Goal: Task Accomplishment & Management: Use online tool/utility

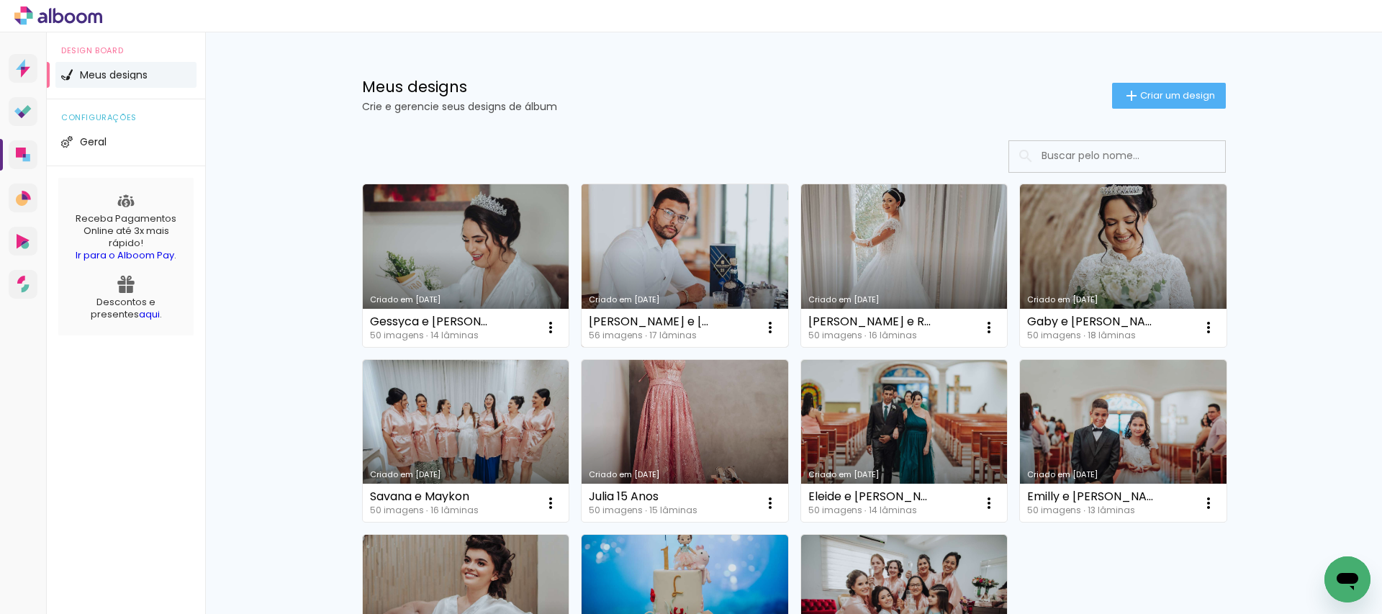
click at [703, 244] on link "Criado em [DATE]" at bounding box center [684, 265] width 207 height 163
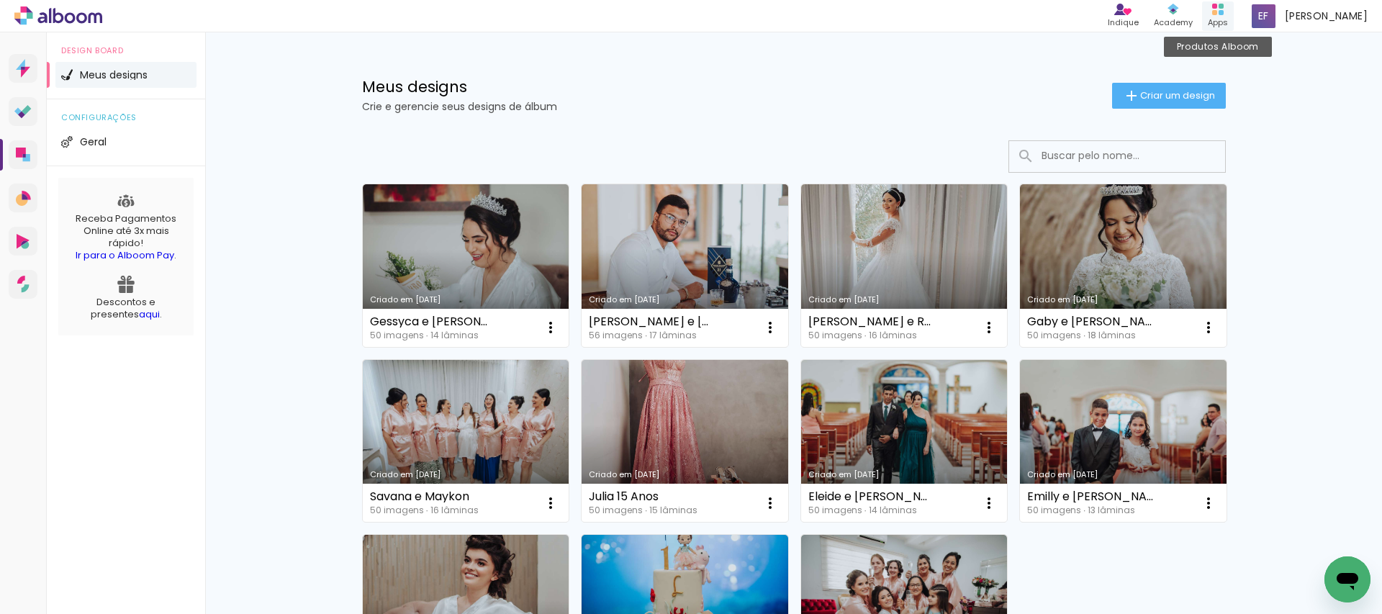
click at [1223, 12] on icon at bounding box center [1218, 10] width 12 height 12
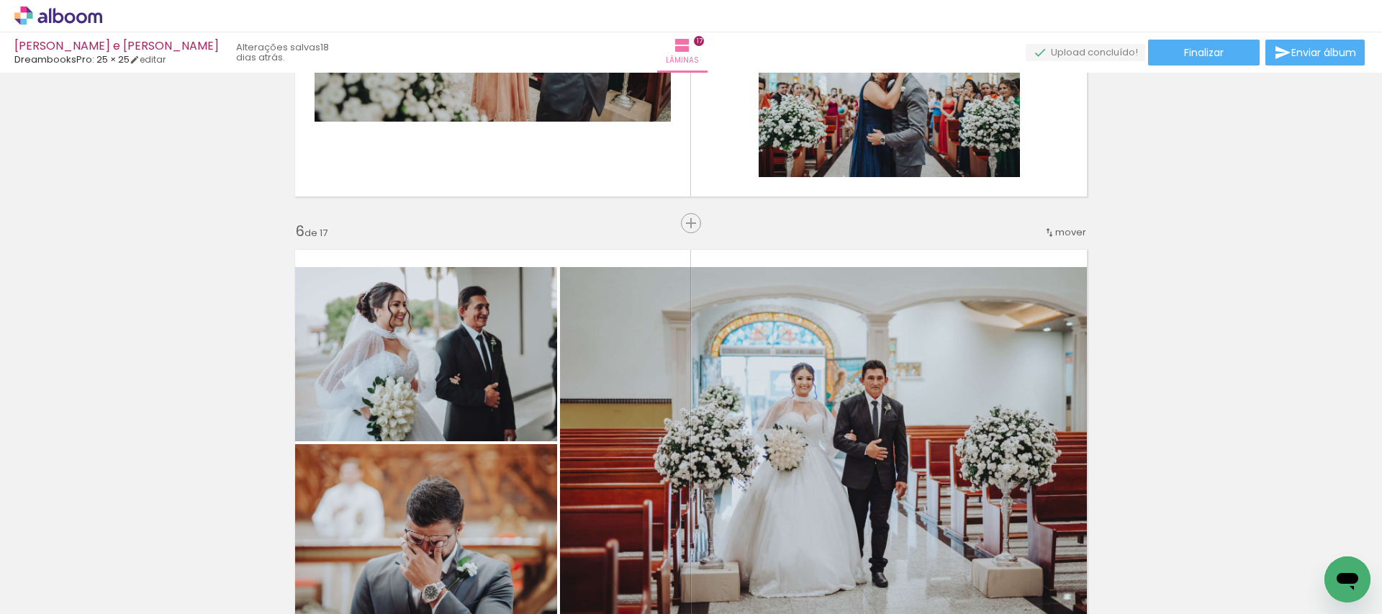
scroll to position [2239, 0]
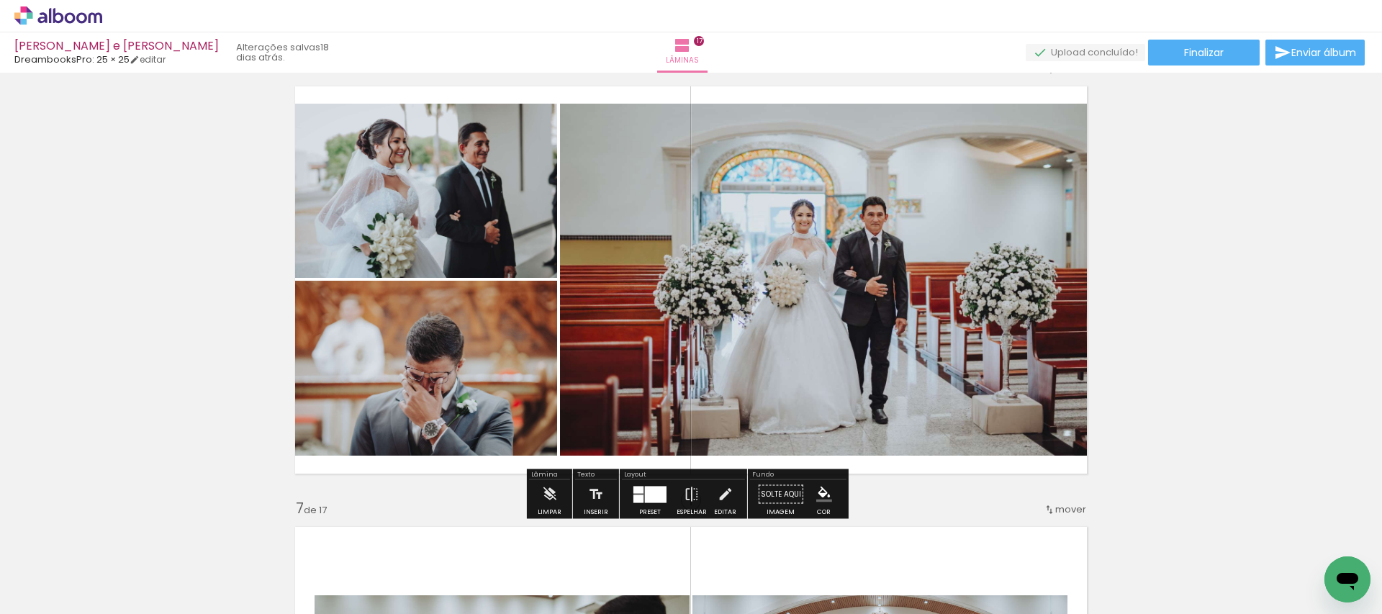
click at [55, 569] on input "Todas as fotos" at bounding box center [40, 570] width 55 height 12
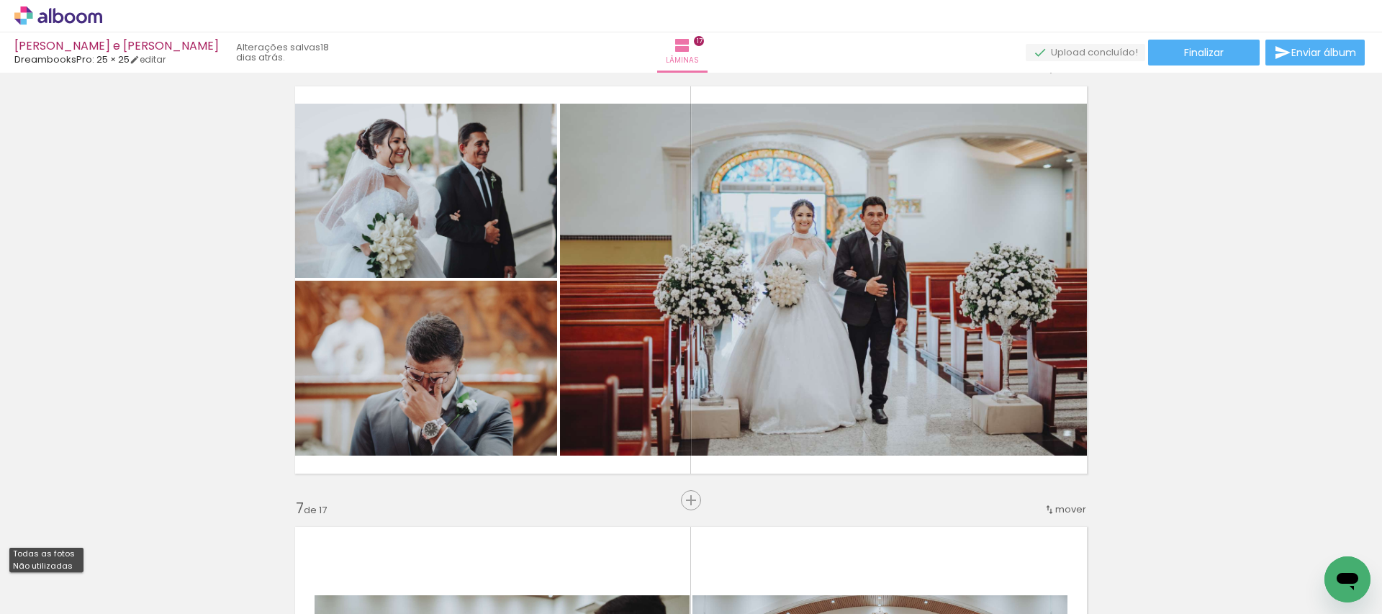
click at [47, 583] on paper-button "Adicionar Fotos" at bounding box center [44, 594] width 70 height 23
click at [0, 0] on input "file" at bounding box center [0, 0] width 0 height 0
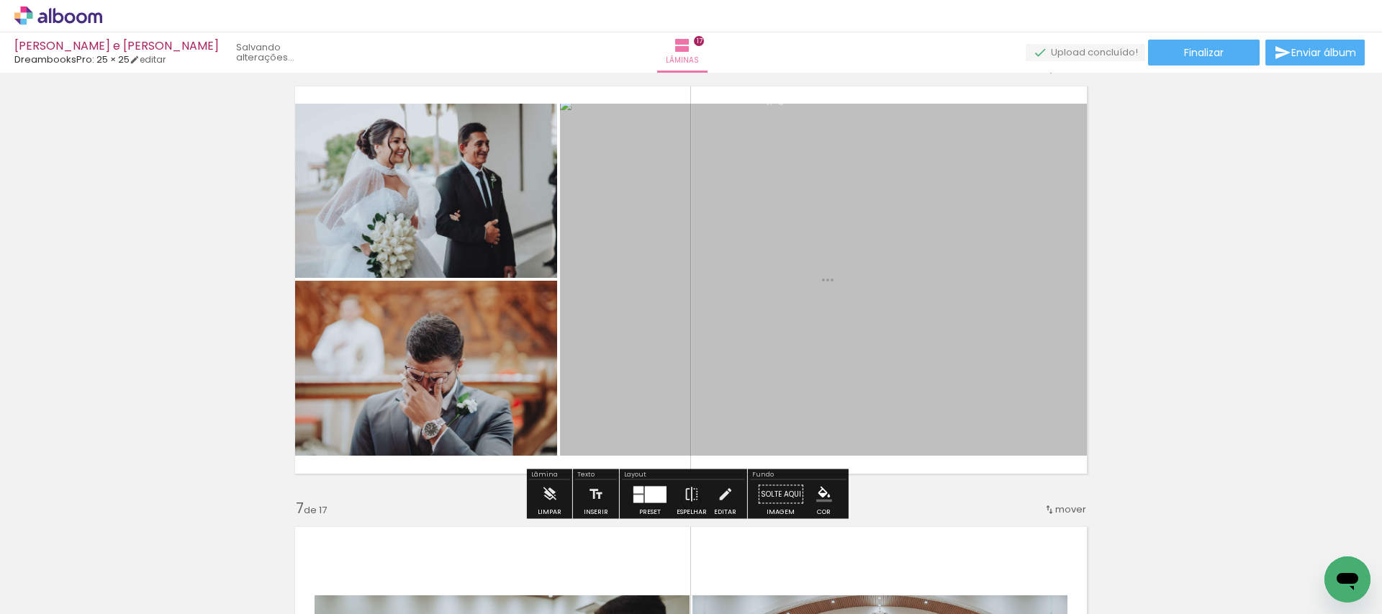
scroll to position [0, 0]
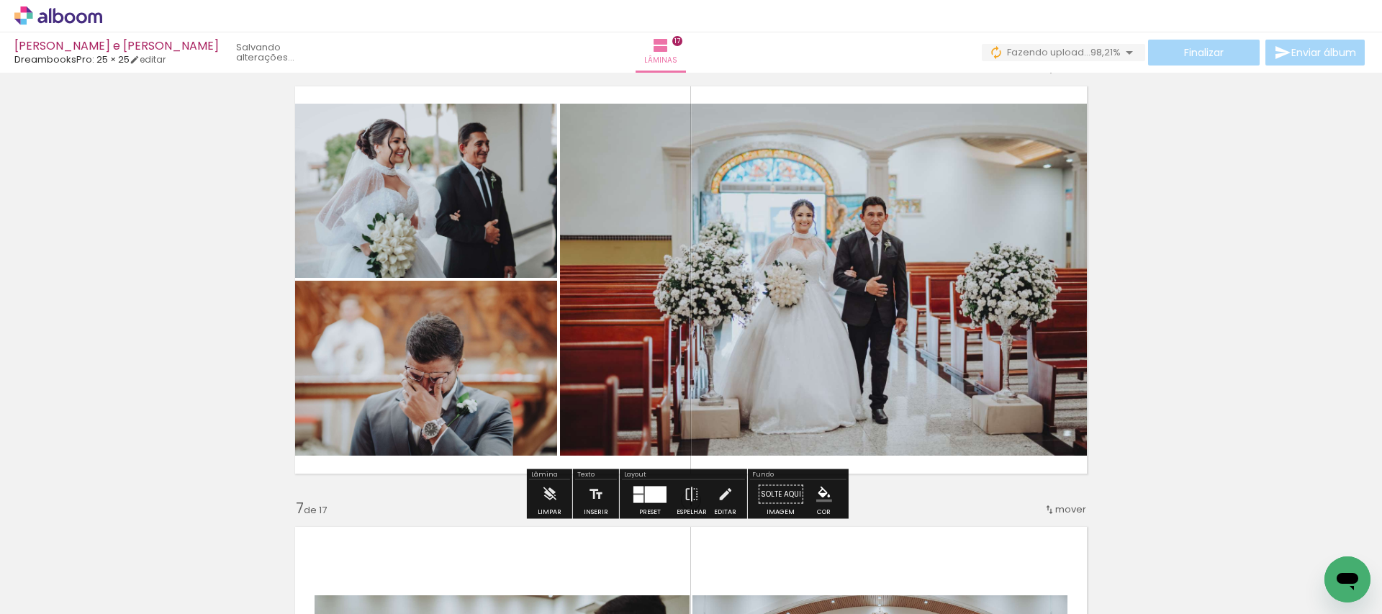
click at [848, 291] on quentale-photo at bounding box center [827, 280] width 535 height 352
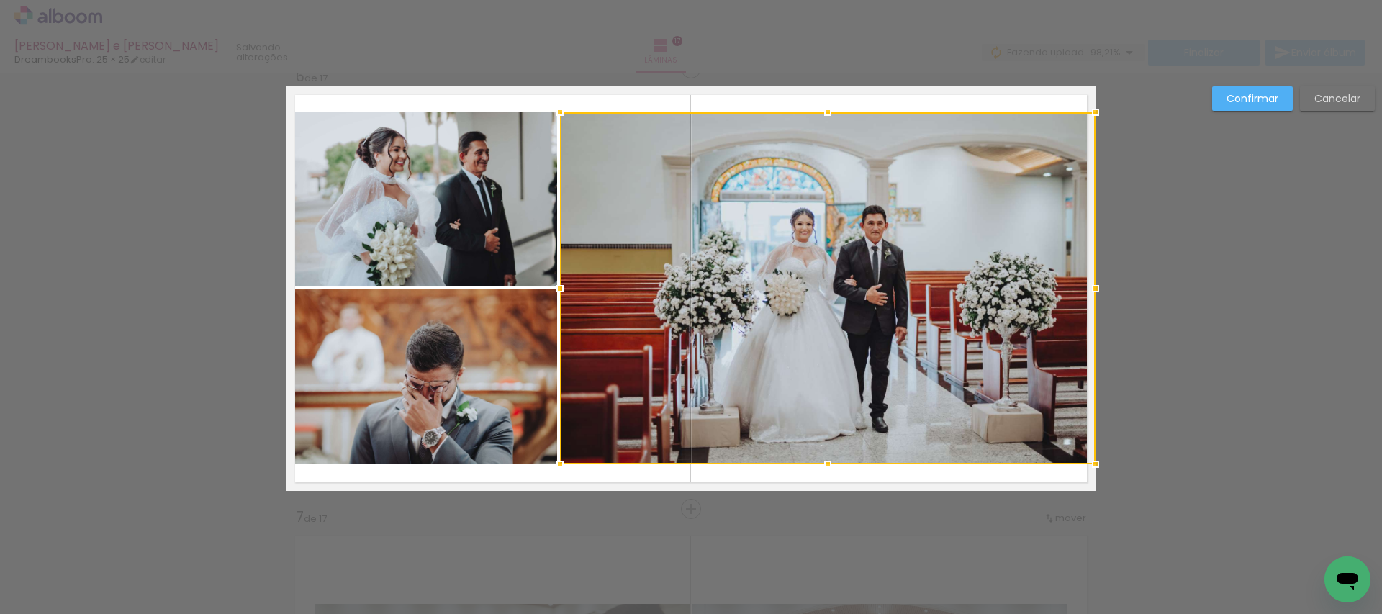
scroll to position [2221, 0]
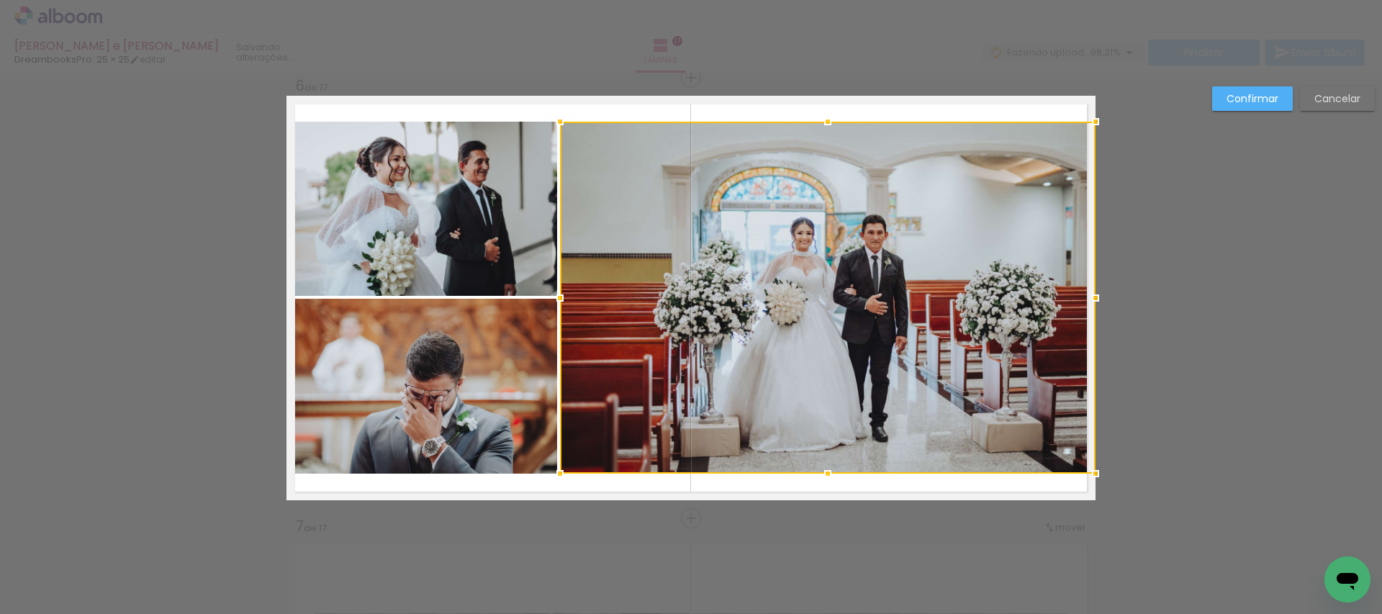
click at [807, 323] on div at bounding box center [827, 298] width 535 height 352
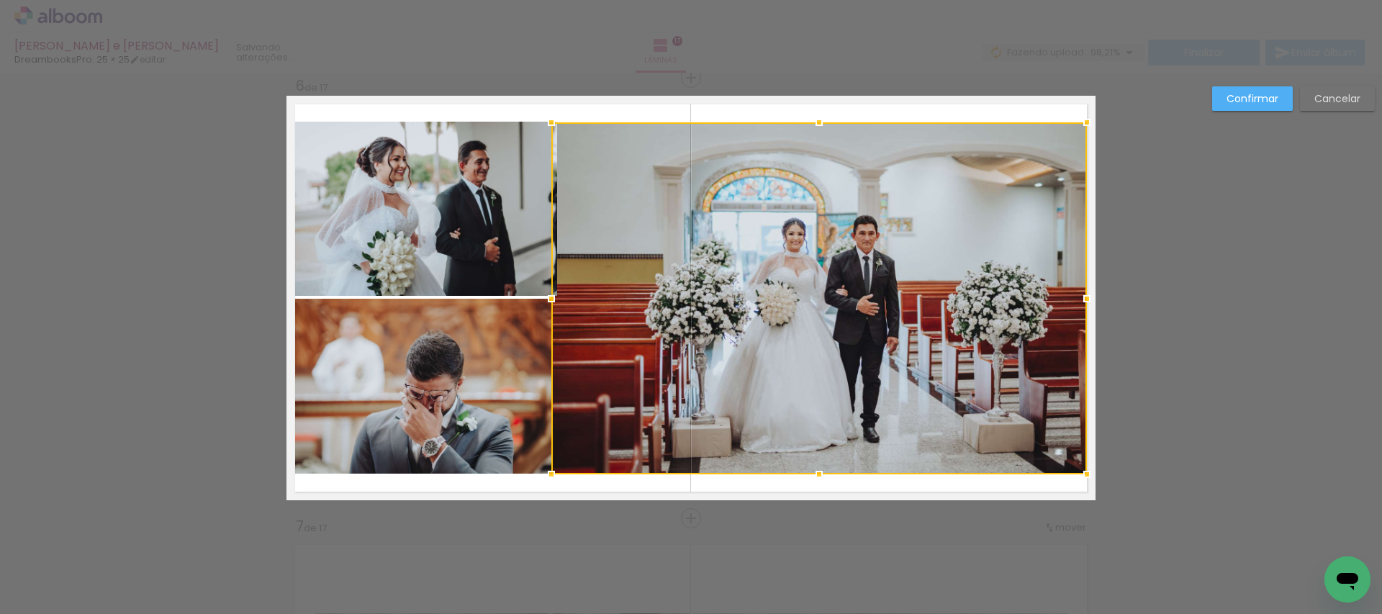
click at [810, 320] on div at bounding box center [818, 298] width 535 height 352
click at [1326, 112] on div "Confirmar Cancelar" at bounding box center [1290, 103] width 170 height 35
click at [1329, 106] on paper-button "Cancelar" at bounding box center [1337, 98] width 75 height 24
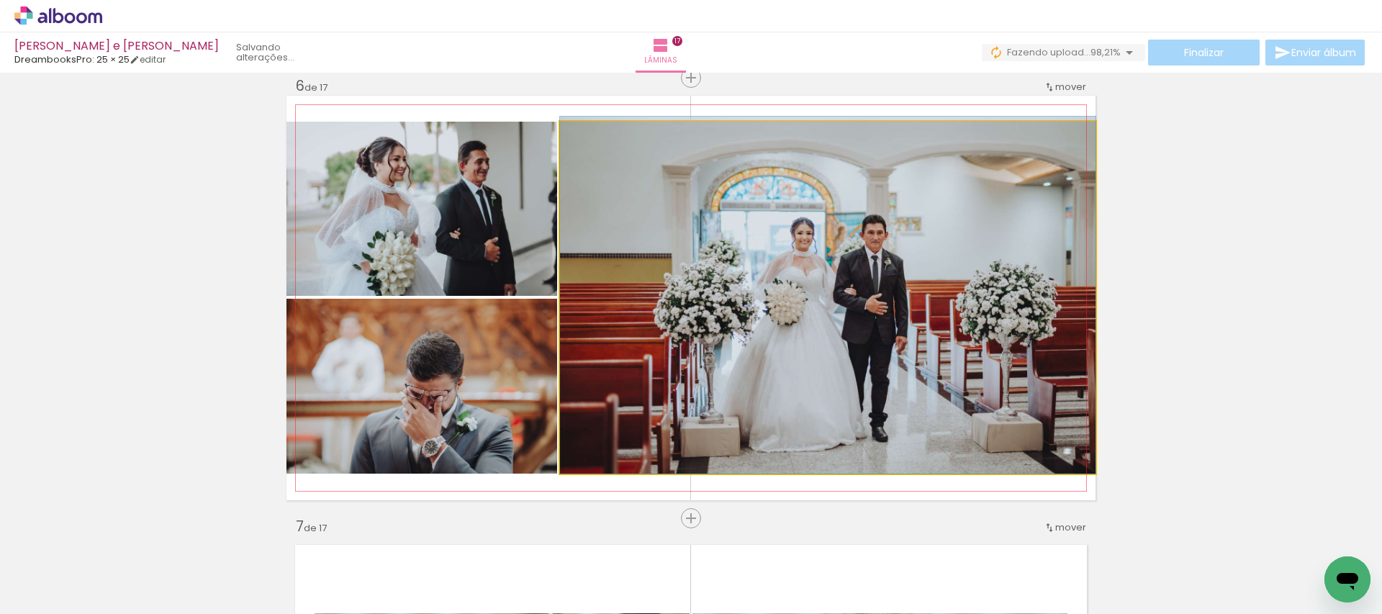
drag, startPoint x: 864, startPoint y: 273, endPoint x: 834, endPoint y: 263, distance: 31.2
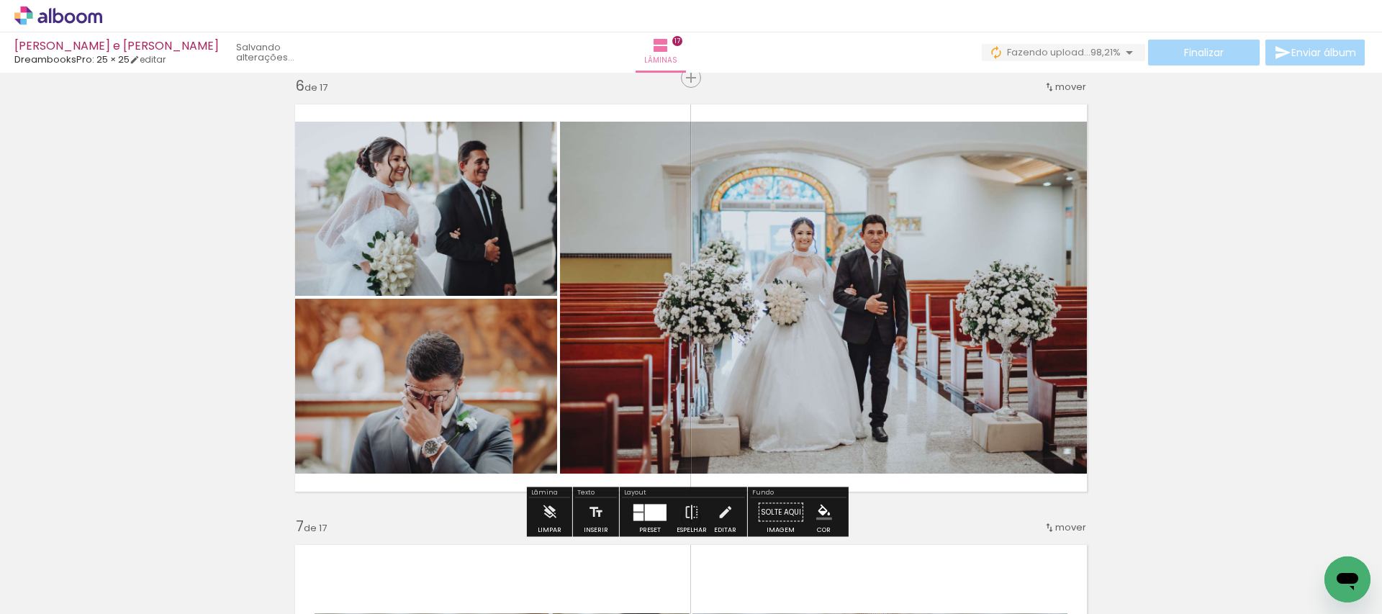
click at [60, 566] on input "Todas as fotos" at bounding box center [40, 570] width 55 height 12
click at [0, 0] on slot "Não utilizadas" at bounding box center [0, 0] width 0 height 0
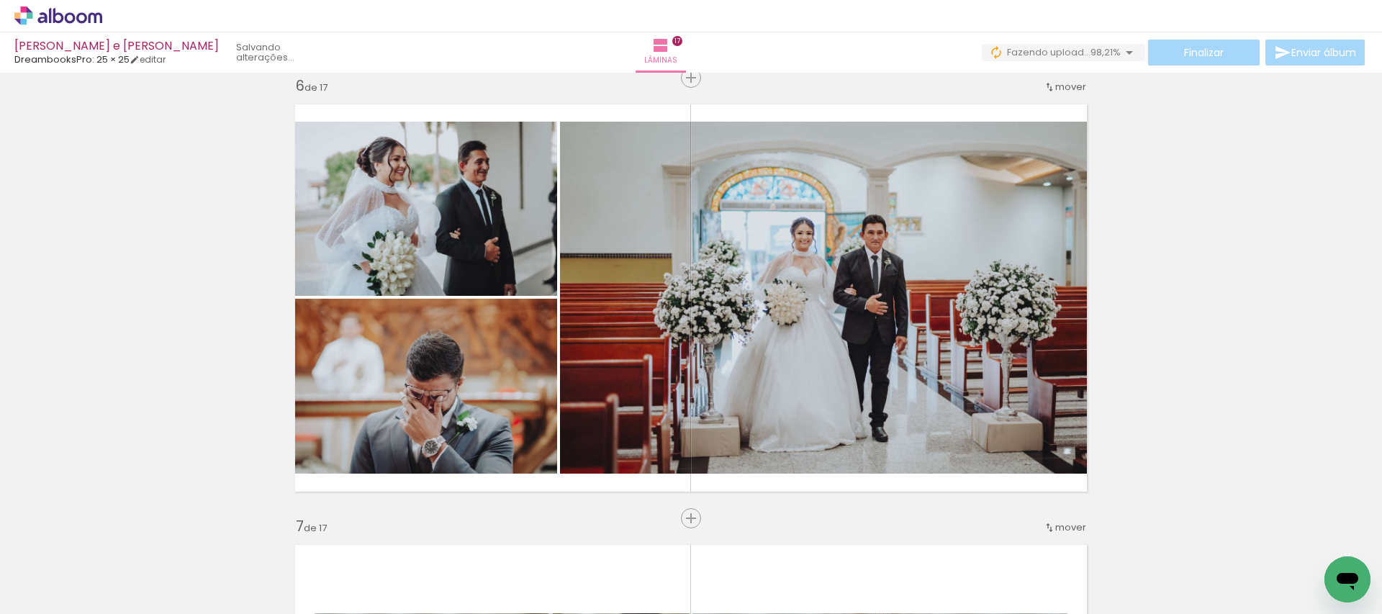
click at [50, 584] on input "Não utilizadas" at bounding box center [40, 582] width 55 height 12
click at [0, 0] on slot "Todas as fotos" at bounding box center [0, 0] width 0 height 0
type input "Todas as fotos"
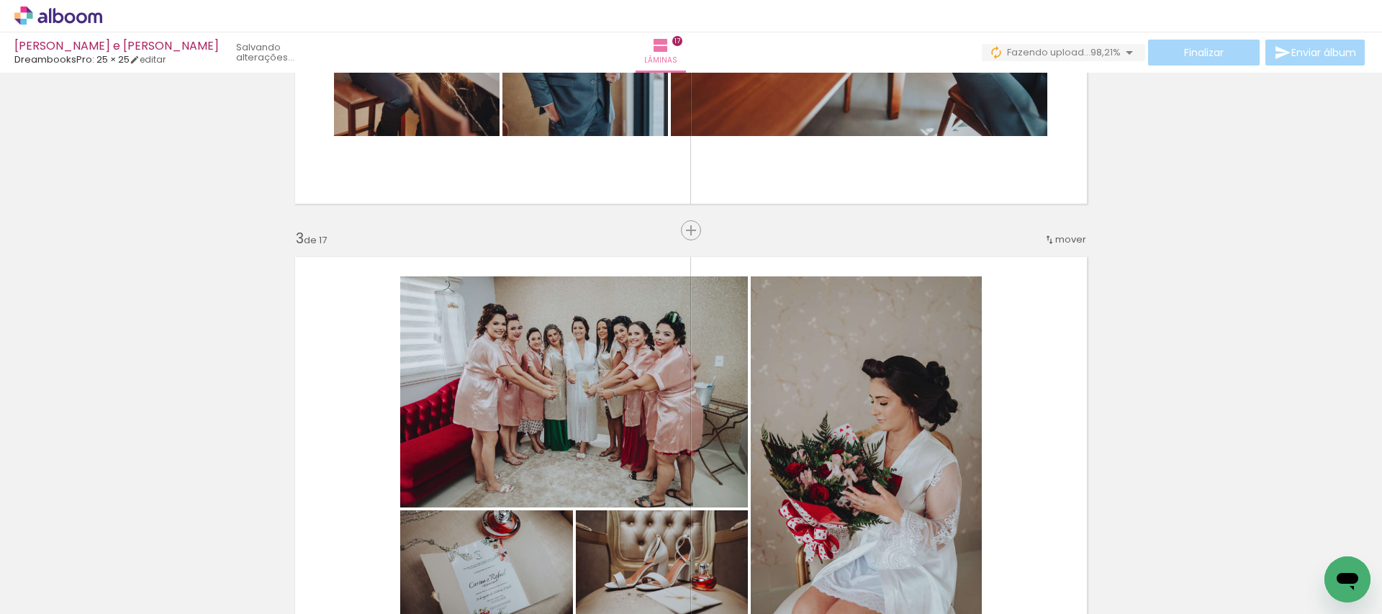
scroll to position [0, 0]
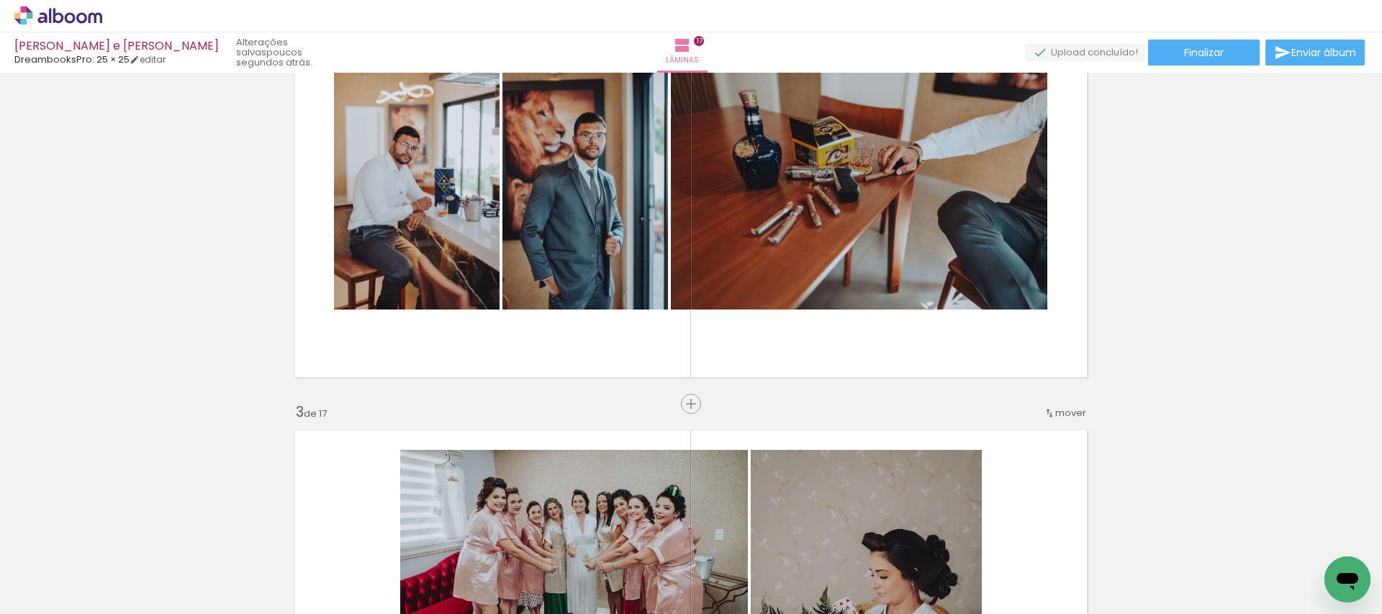
scroll to position [569, 0]
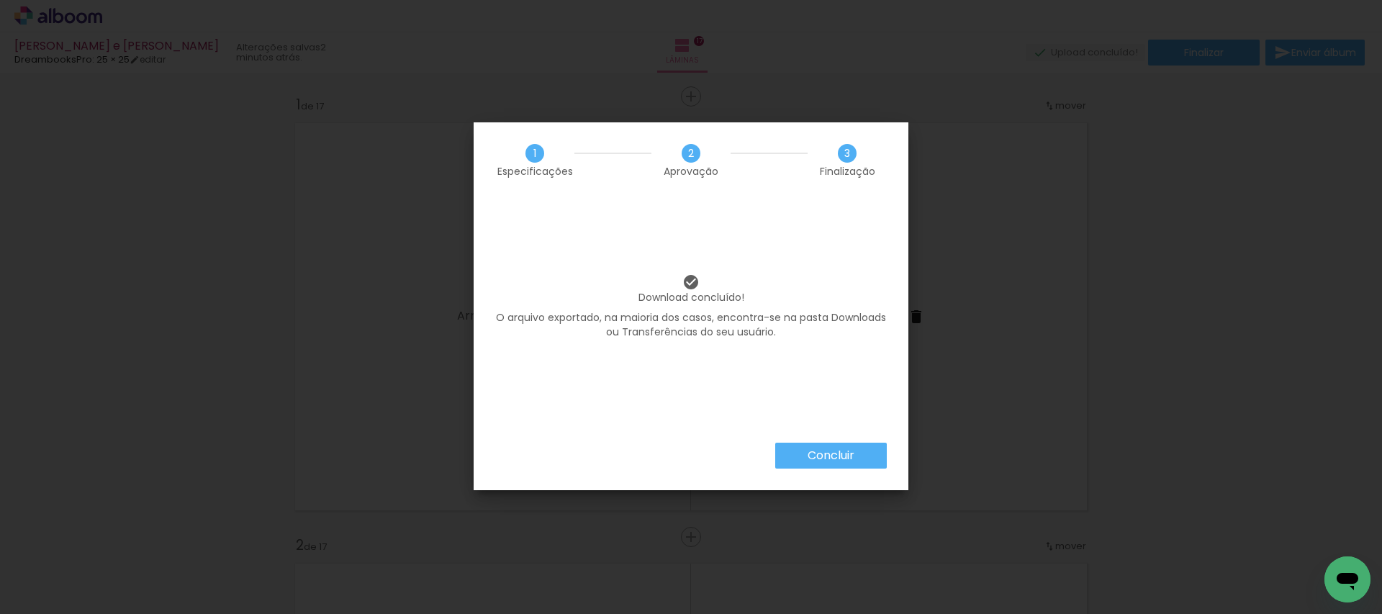
scroll to position [7127, 0]
